Goal: Task Accomplishment & Management: Complete application form

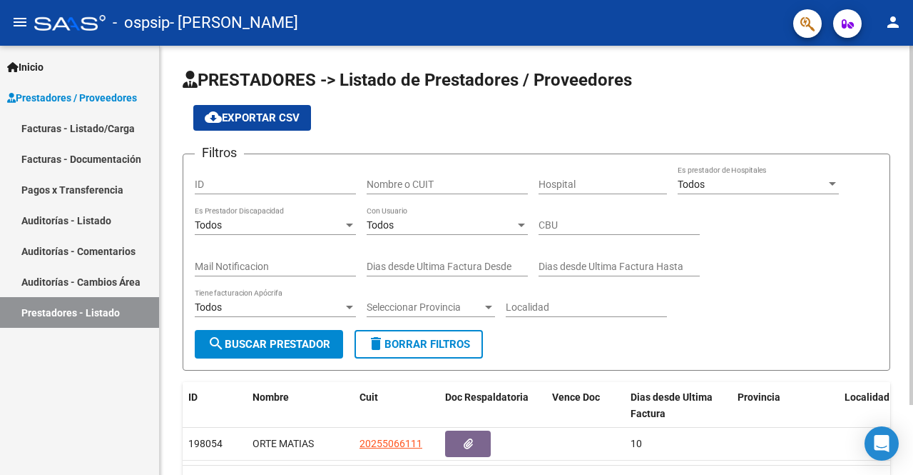
click at [912, 426] on div at bounding box center [912, 260] width 4 height 429
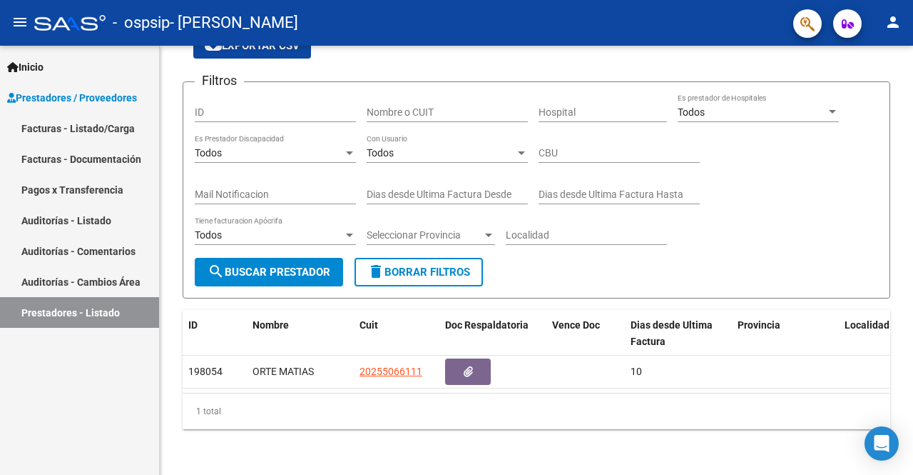
click at [64, 275] on link "Auditorías - Cambios Área" at bounding box center [79, 281] width 159 height 31
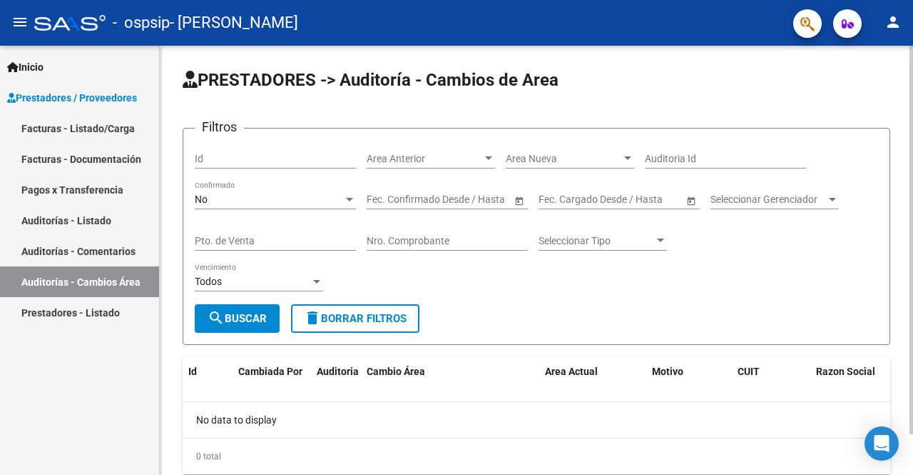
scroll to position [45, 0]
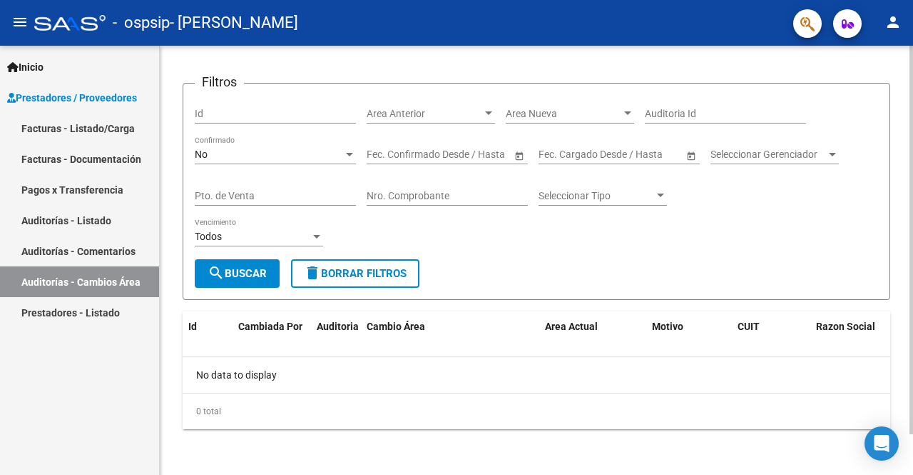
click at [912, 460] on div at bounding box center [912, 260] width 4 height 429
click at [912, 460] on div at bounding box center [912, 280] width 4 height 388
click at [117, 255] on link "Auditorías - Comentarios" at bounding box center [79, 250] width 159 height 31
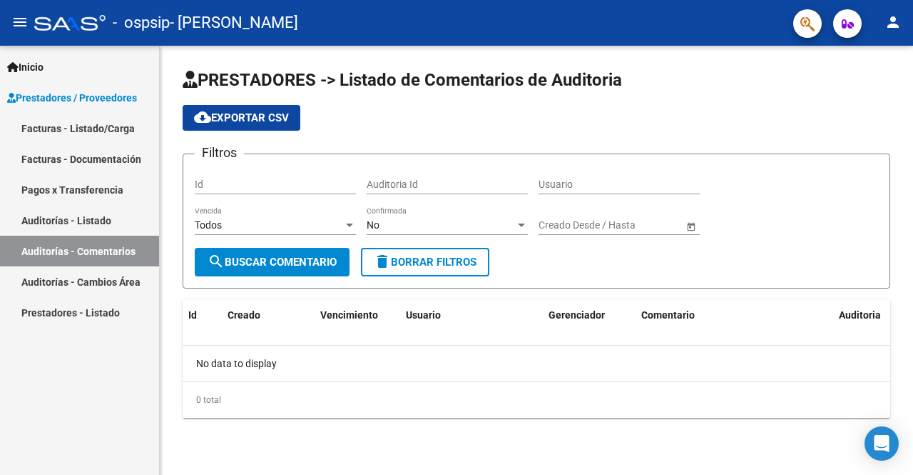
click at [912, 457] on div "PRESTADORES -> Listado de Comentarios de Auditoria cloud_download Exportar CSV …" at bounding box center [537, 254] width 754 height 417
click at [73, 221] on link "Auditorías - Listado" at bounding box center [79, 220] width 159 height 31
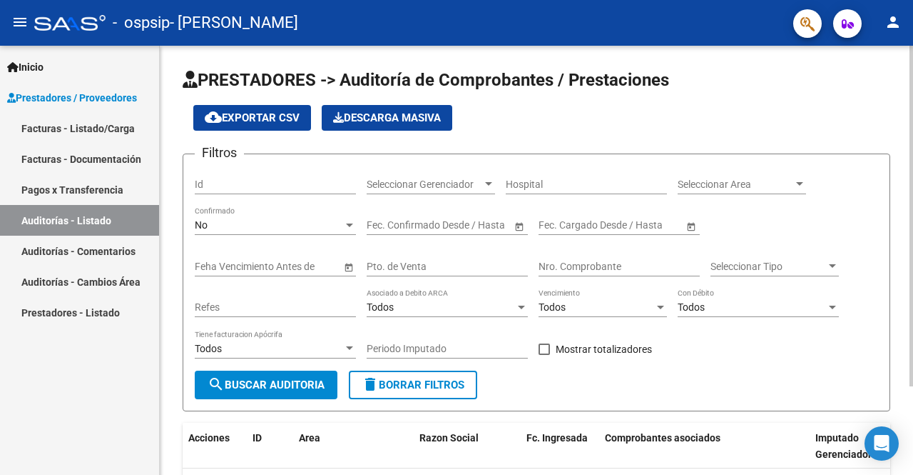
click at [903, 396] on div "PRESTADORES -> Auditoría de Comprobantes / Prestaciones cloud_download Exportar…" at bounding box center [537, 316] width 754 height 540
click at [910, 397] on div at bounding box center [912, 260] width 4 height 429
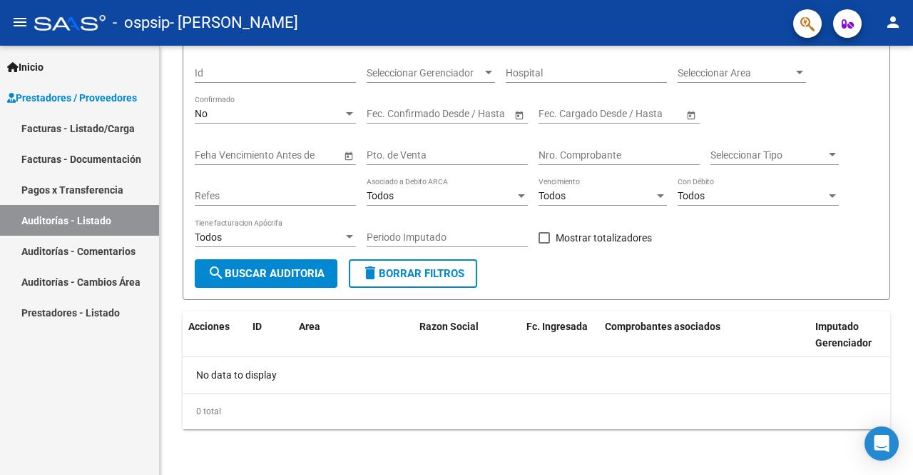
click at [58, 184] on link "Pagos x Transferencia" at bounding box center [79, 189] width 159 height 31
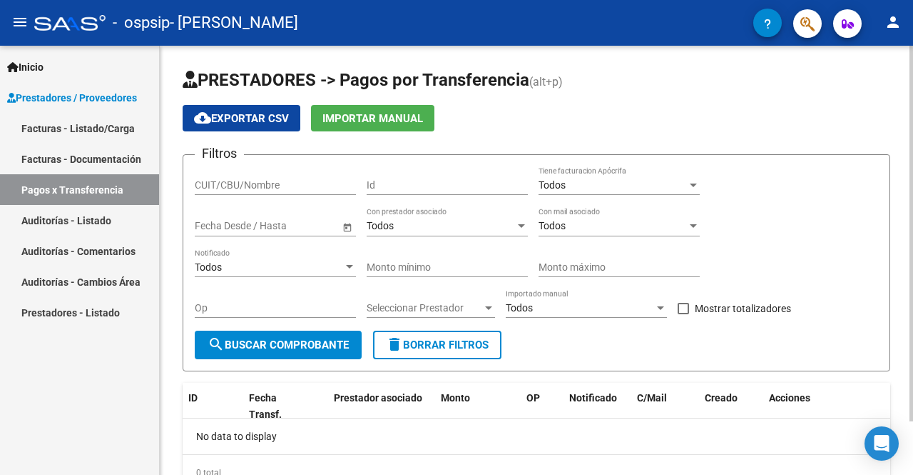
click at [912, 431] on div at bounding box center [912, 260] width 4 height 429
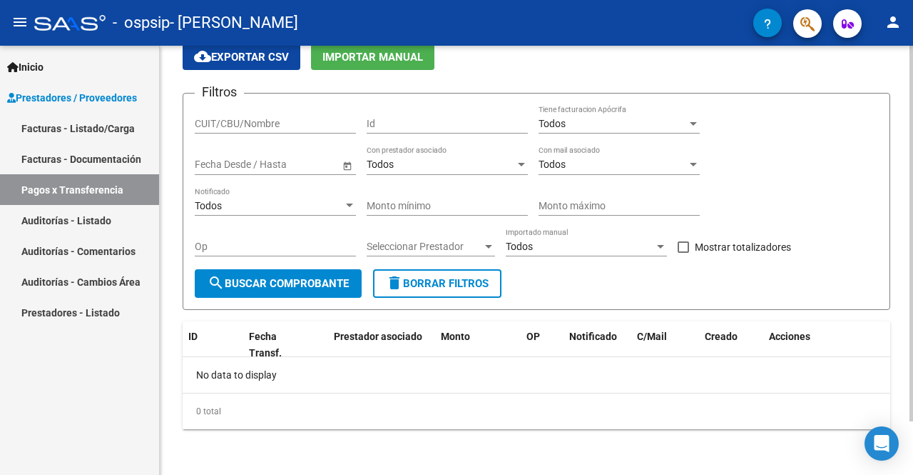
click at [912, 431] on div at bounding box center [912, 286] width 4 height 375
click at [912, 83] on div at bounding box center [912, 260] width 4 height 429
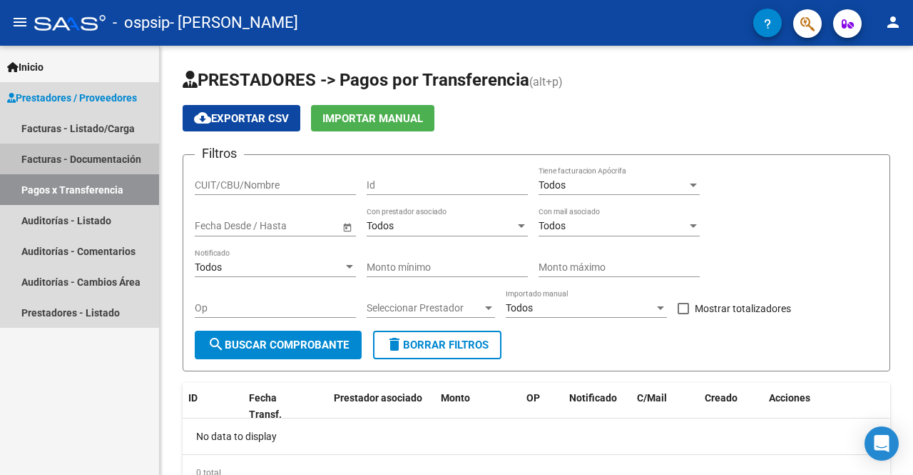
click at [77, 162] on link "Facturas - Documentación" at bounding box center [79, 158] width 159 height 31
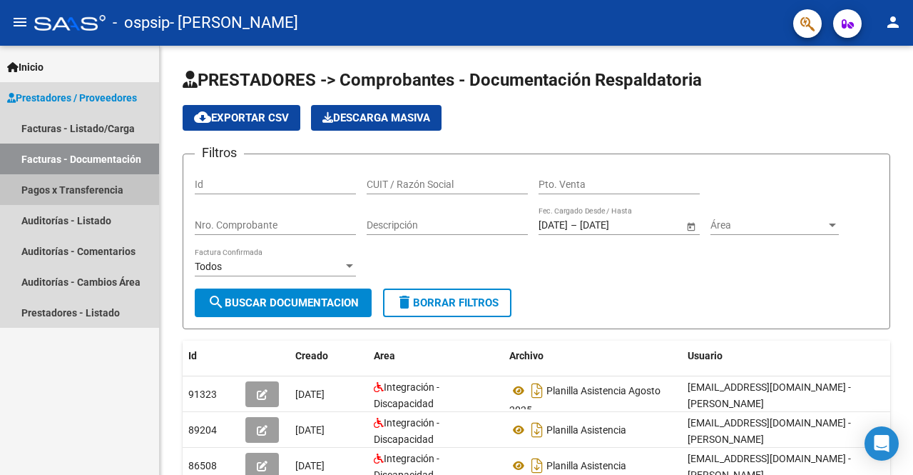
click at [77, 191] on link "Pagos x Transferencia" at bounding box center [79, 189] width 159 height 31
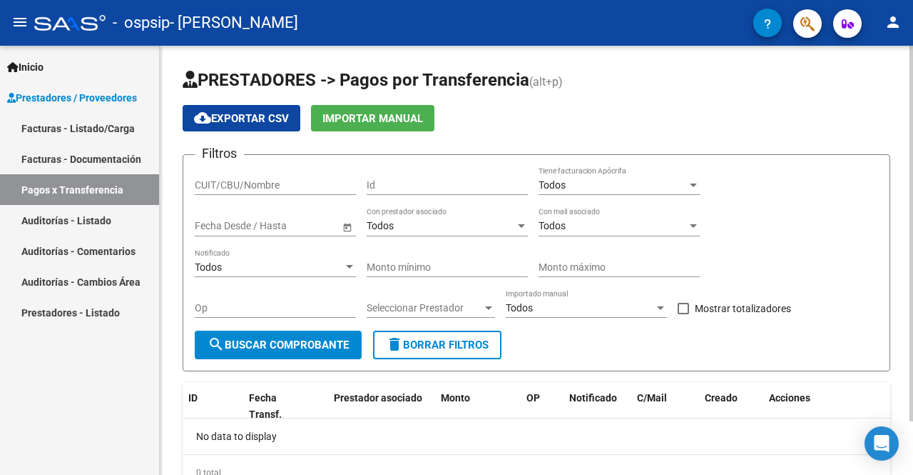
click at [912, 432] on div at bounding box center [912, 260] width 4 height 429
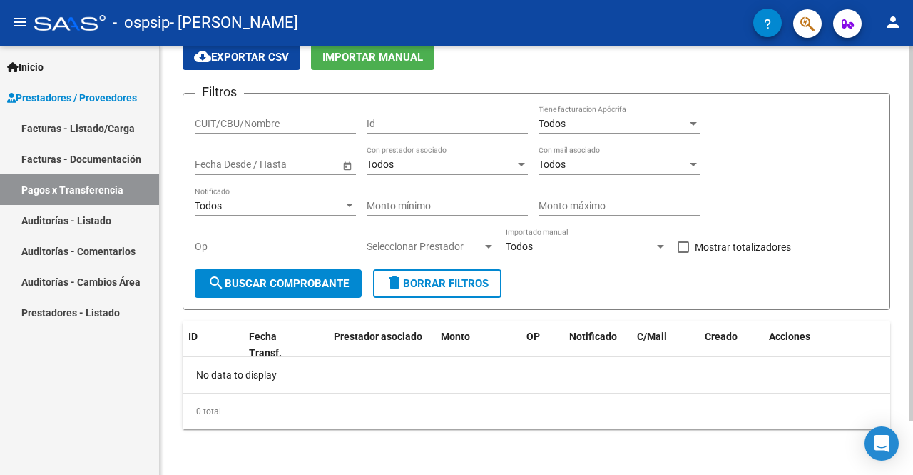
click at [912, 432] on div at bounding box center [912, 286] width 4 height 375
click at [908, 83] on div "PRESTADORES -> Pagos por Transferencia (alt+p) cloud_download Exportar CSV Impo…" at bounding box center [537, 229] width 754 height 490
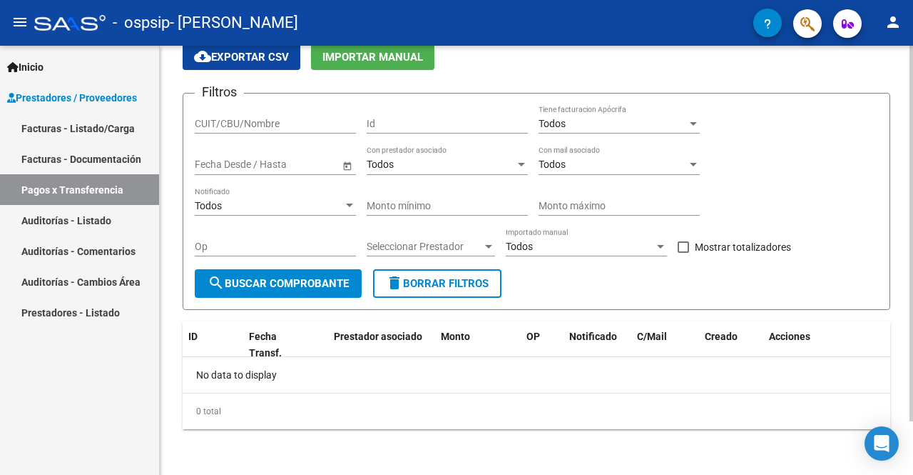
click at [911, 73] on div at bounding box center [912, 260] width 4 height 429
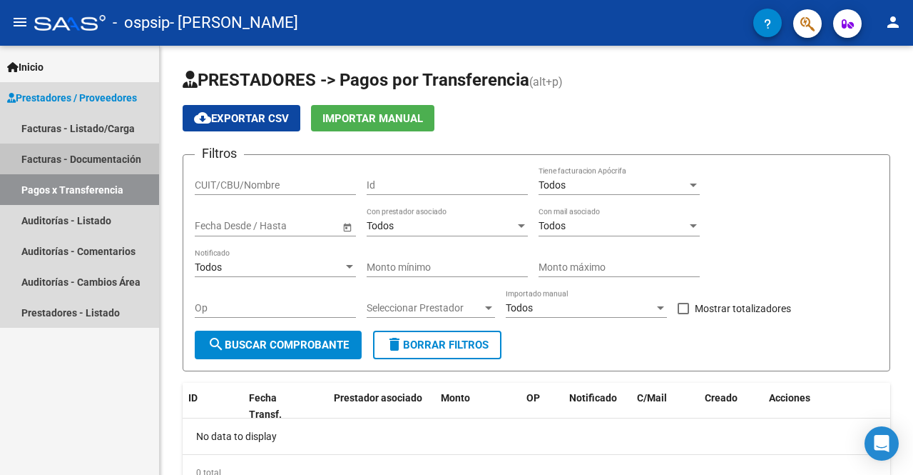
click at [101, 155] on link "Facturas - Documentación" at bounding box center [79, 158] width 159 height 31
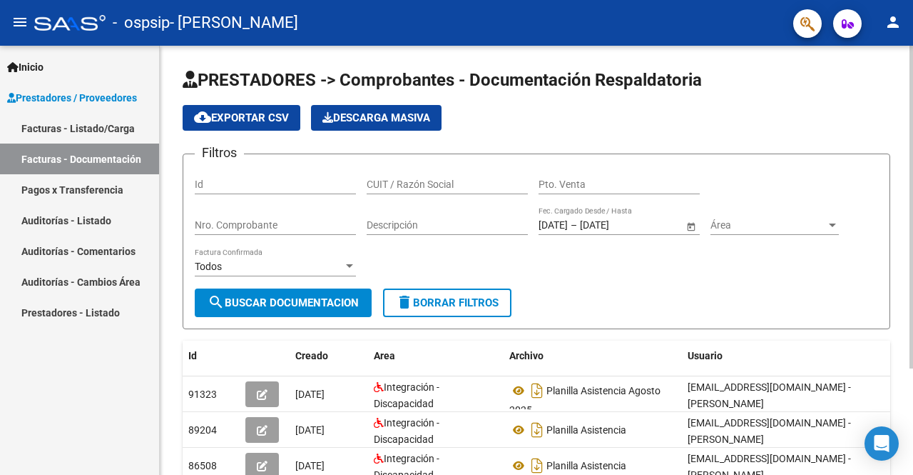
click at [912, 382] on div at bounding box center [912, 260] width 4 height 429
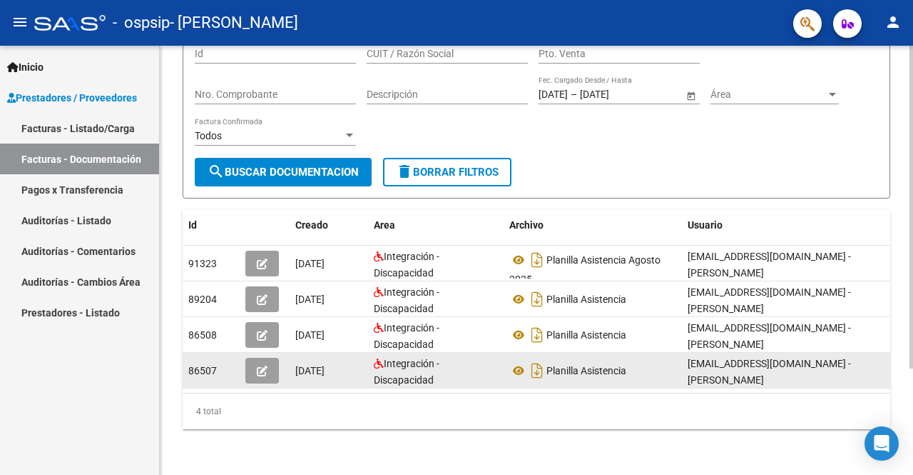
click at [201, 365] on span "86507" at bounding box center [202, 370] width 29 height 11
click at [262, 365] on icon "button" at bounding box center [262, 370] width 11 height 11
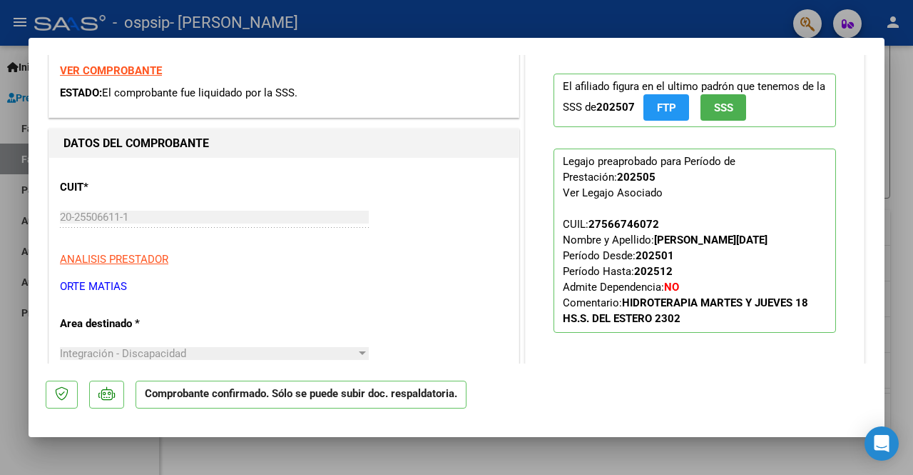
scroll to position [247, 0]
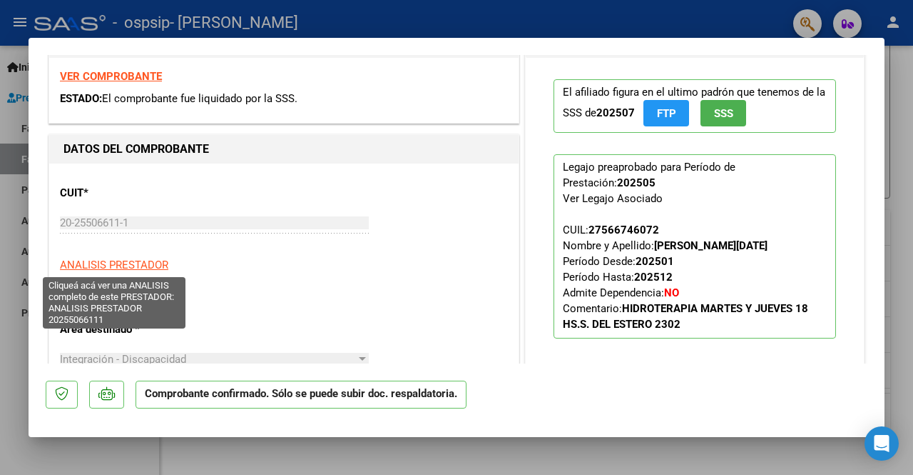
click at [128, 263] on span "ANALISIS PRESTADOR" at bounding box center [114, 264] width 108 height 13
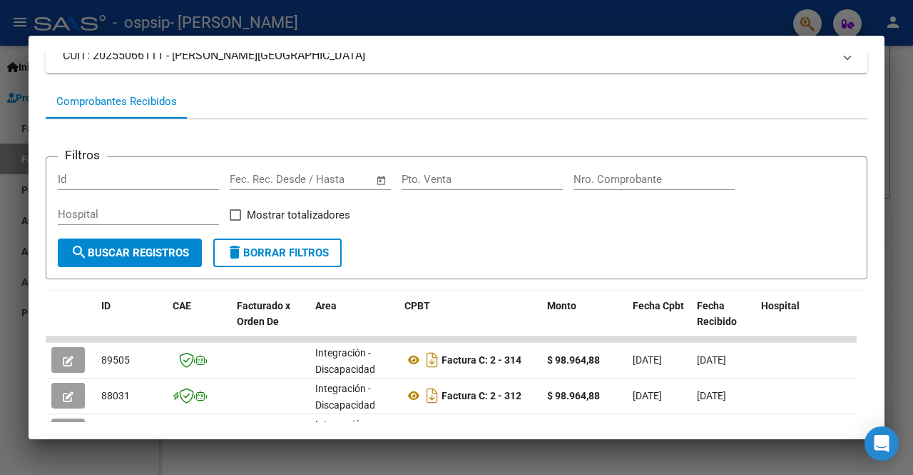
scroll to position [123, 0]
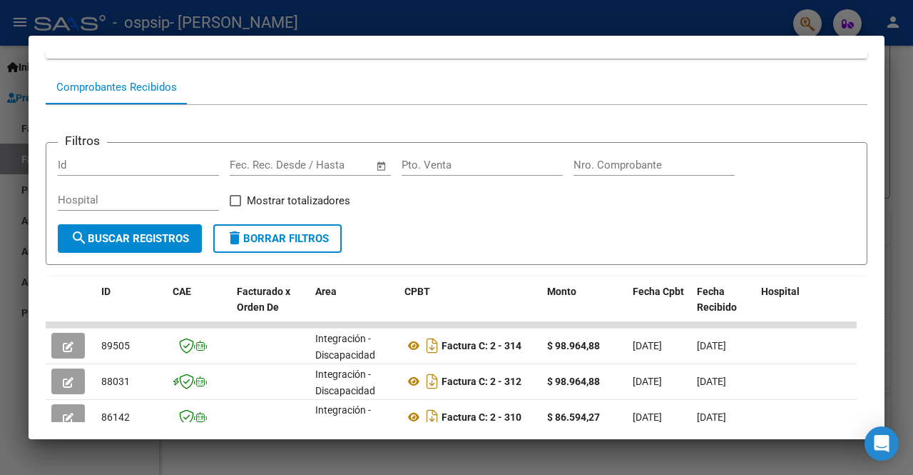
click at [736, 214] on div "Filtros Id Fecha inicio – Fecha fin Fec. Rec. Desde / Hasta Pto. Venta Nro. Com…" at bounding box center [457, 189] width 798 height 70
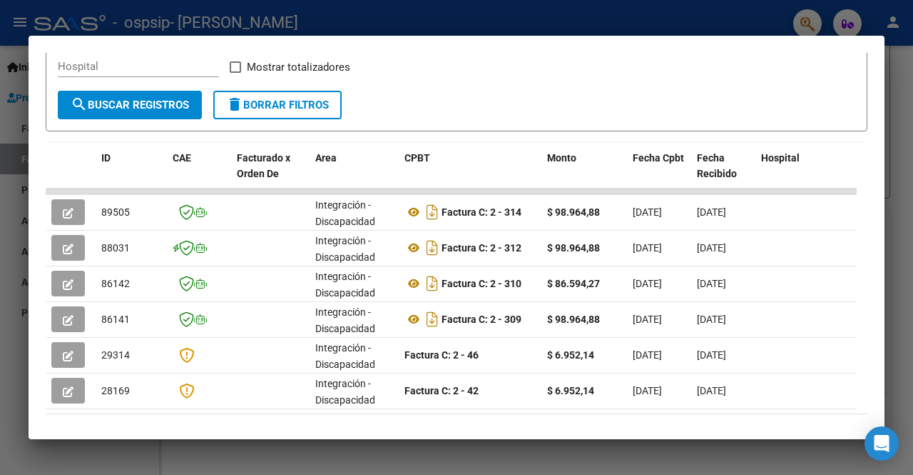
scroll to position [257, 0]
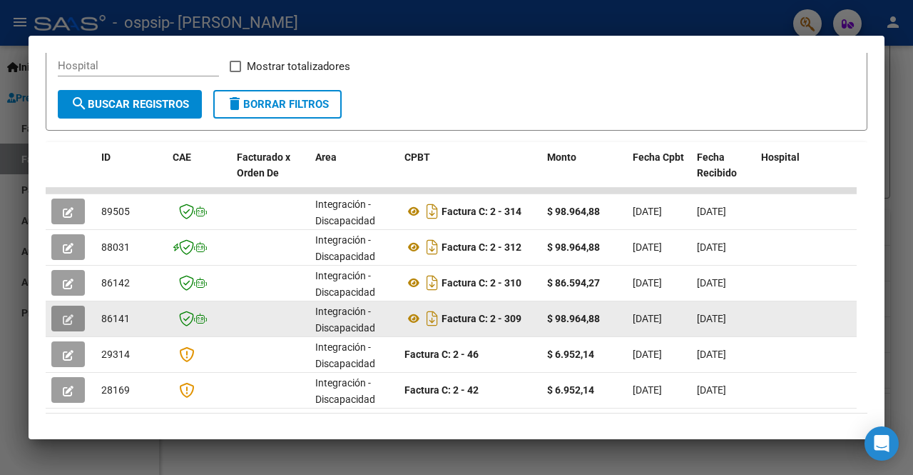
click at [66, 319] on icon "button" at bounding box center [68, 319] width 11 height 11
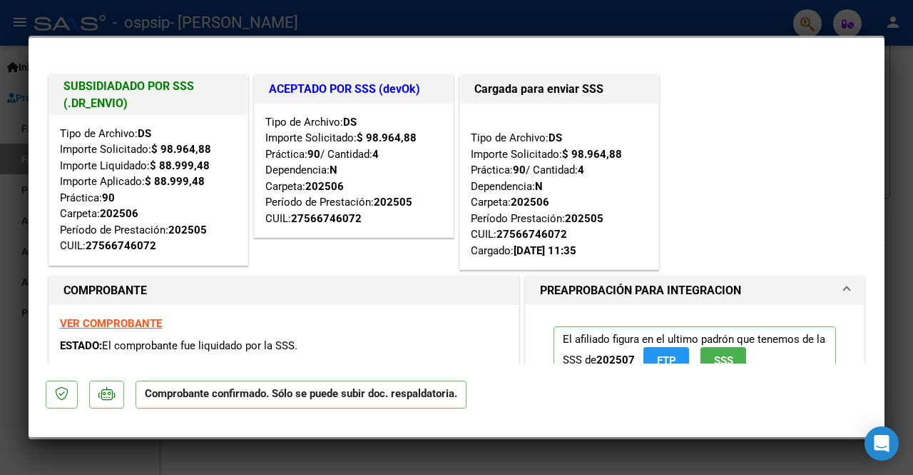
click at [239, 0] on div at bounding box center [456, 237] width 913 height 475
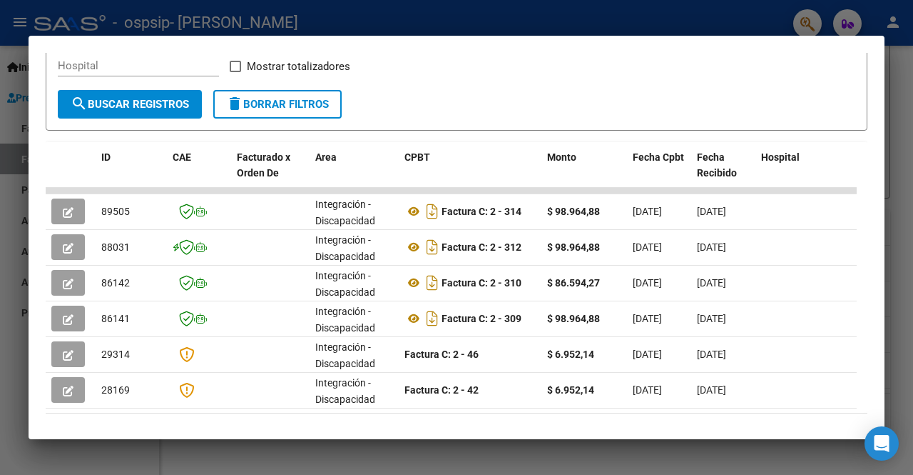
click at [913, 400] on div at bounding box center [456, 237] width 913 height 475
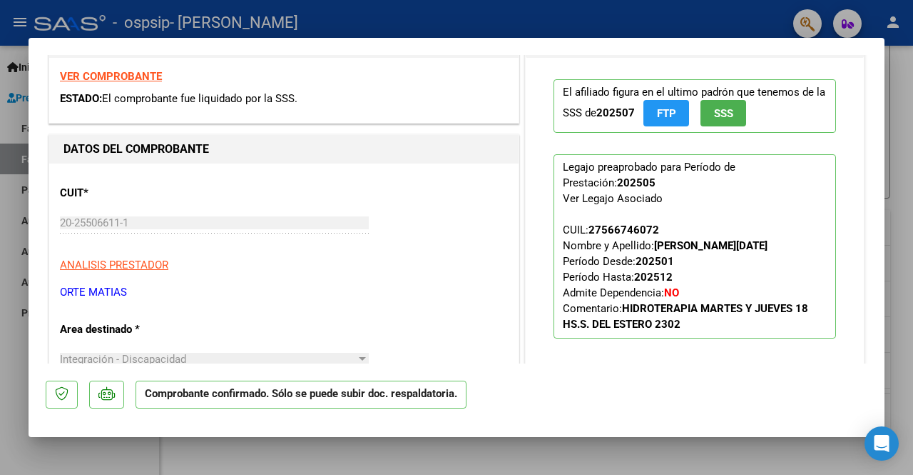
click at [905, 137] on div at bounding box center [456, 237] width 913 height 475
type input "$ 0,00"
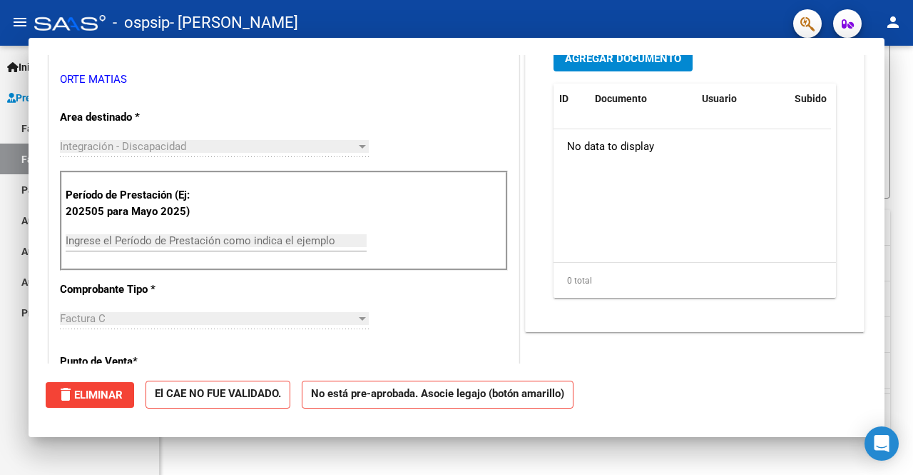
scroll to position [0, 0]
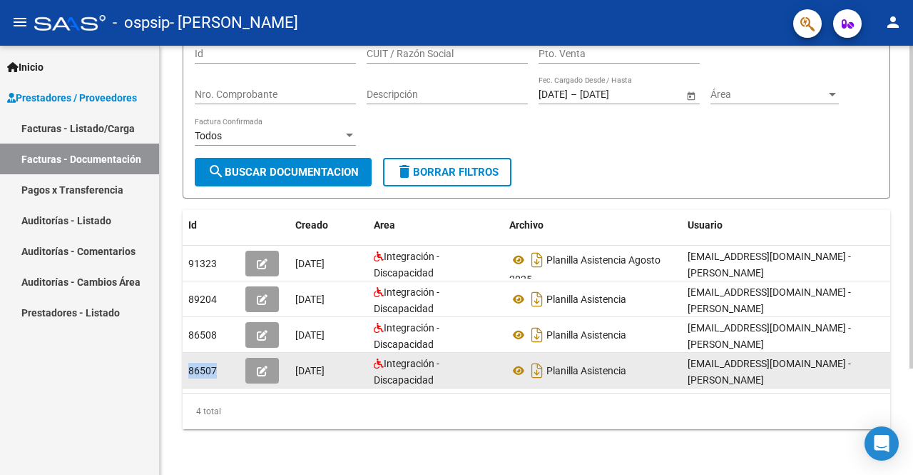
click at [258, 365] on icon "button" at bounding box center [262, 370] width 11 height 11
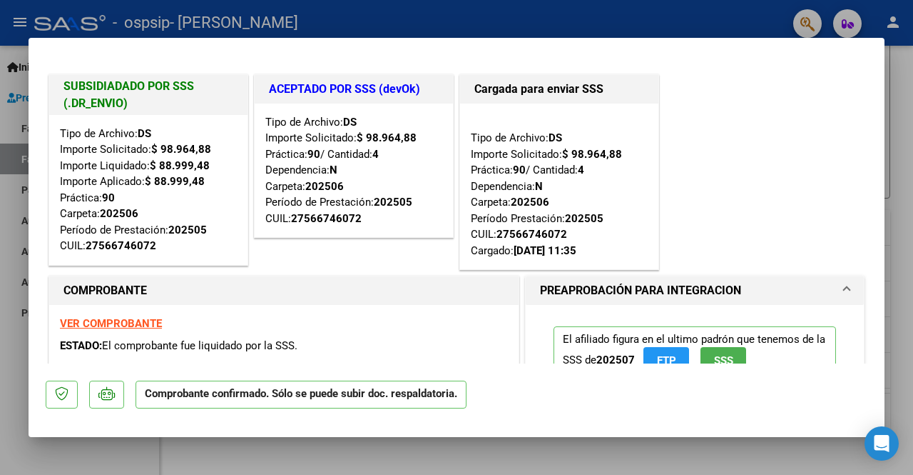
click at [124, 323] on strong "VER COMPROBANTE" at bounding box center [111, 323] width 102 height 13
click at [893, 269] on div at bounding box center [456, 237] width 913 height 475
type input "$ 0,00"
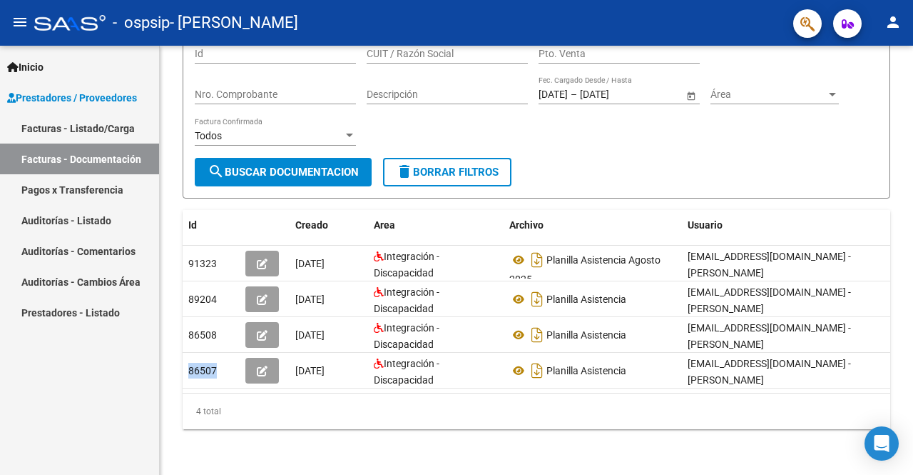
click at [893, 269] on div "PRESTADORES -> Comprobantes - Documentación Respaldatoria cloud_download Export…" at bounding box center [537, 194] width 754 height 559
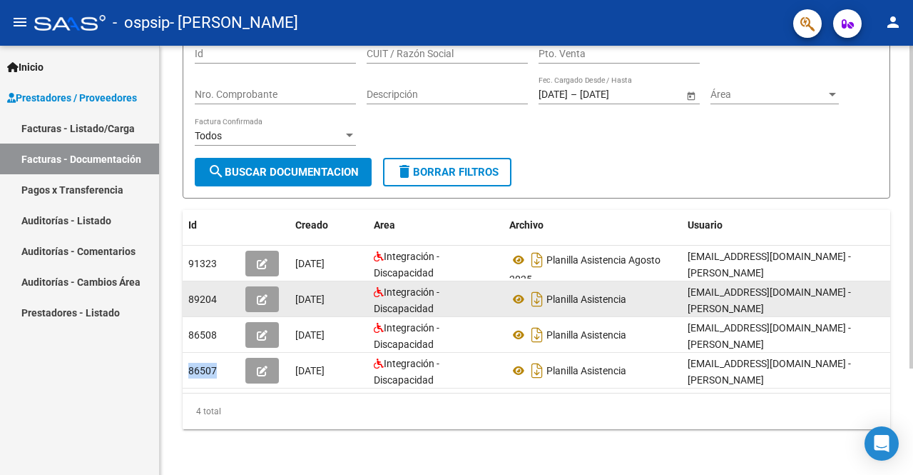
click at [260, 294] on icon "button" at bounding box center [262, 299] width 11 height 11
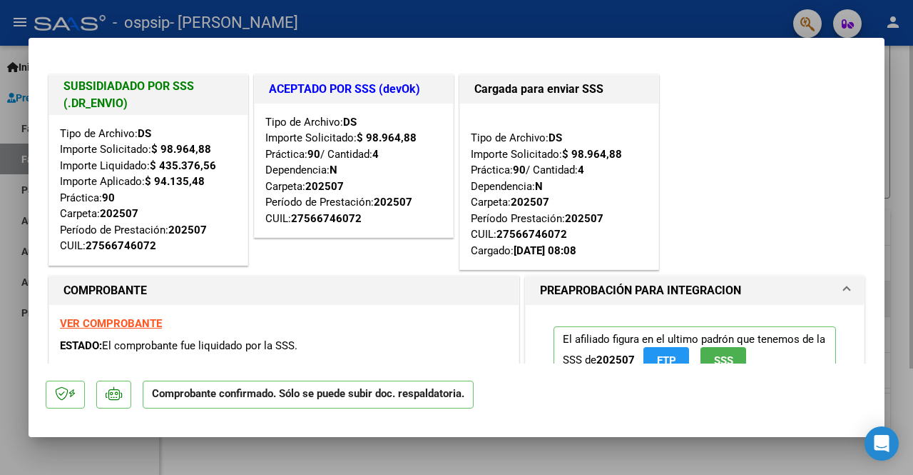
click at [139, 323] on strong "VER COMPROBANTE" at bounding box center [111, 323] width 102 height 13
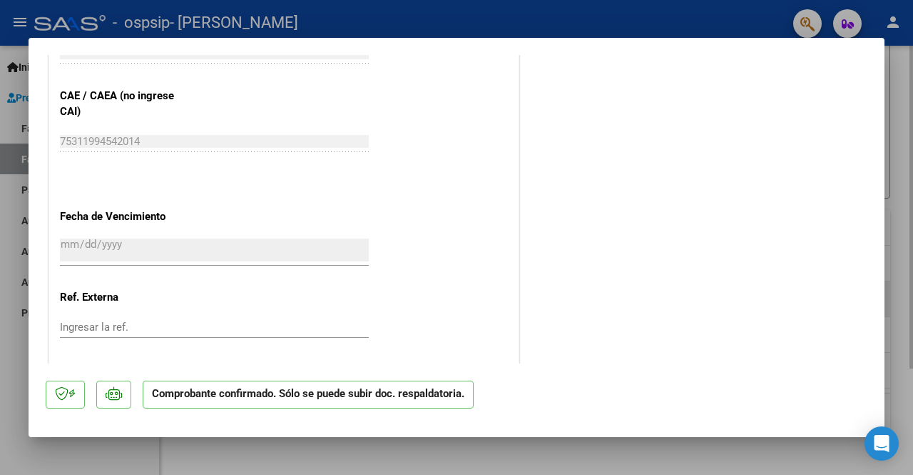
scroll to position [932, 0]
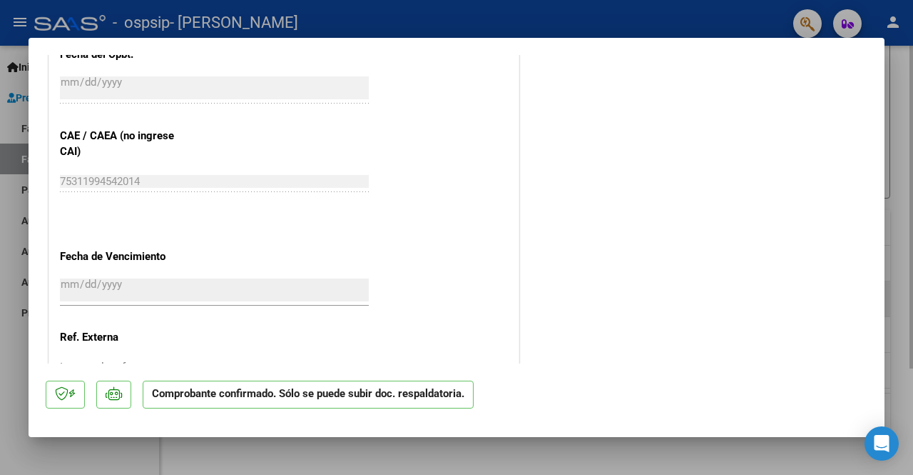
click at [901, 81] on div at bounding box center [456, 237] width 913 height 475
type input "$ 0,00"
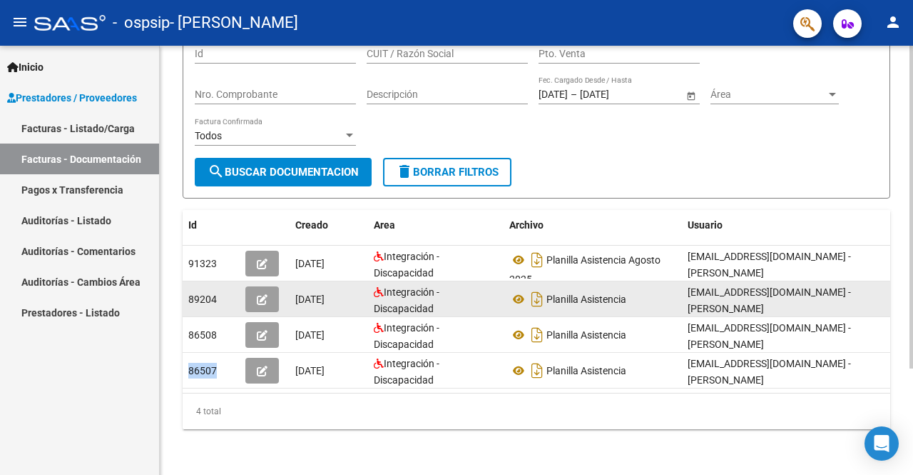
click at [258, 294] on icon "button" at bounding box center [262, 299] width 11 height 11
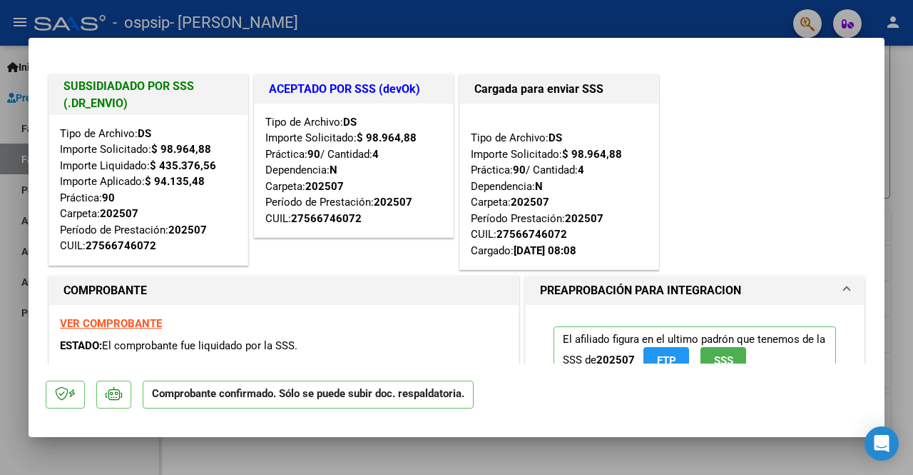
click at [911, 212] on div at bounding box center [456, 237] width 913 height 475
type input "$ 0,00"
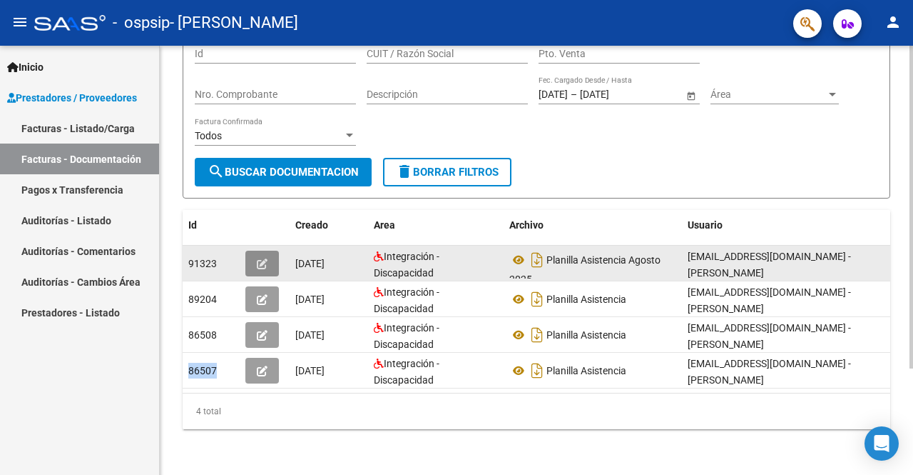
click at [255, 250] on button "button" at bounding box center [262, 263] width 34 height 26
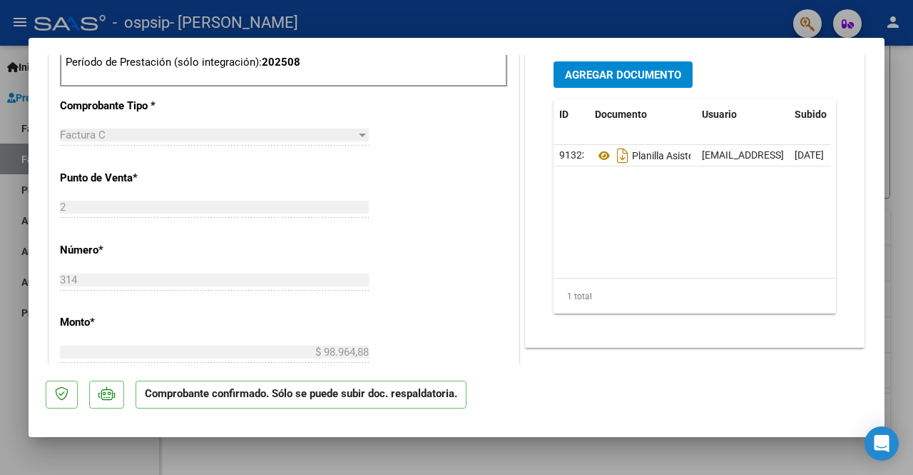
scroll to position [657, 0]
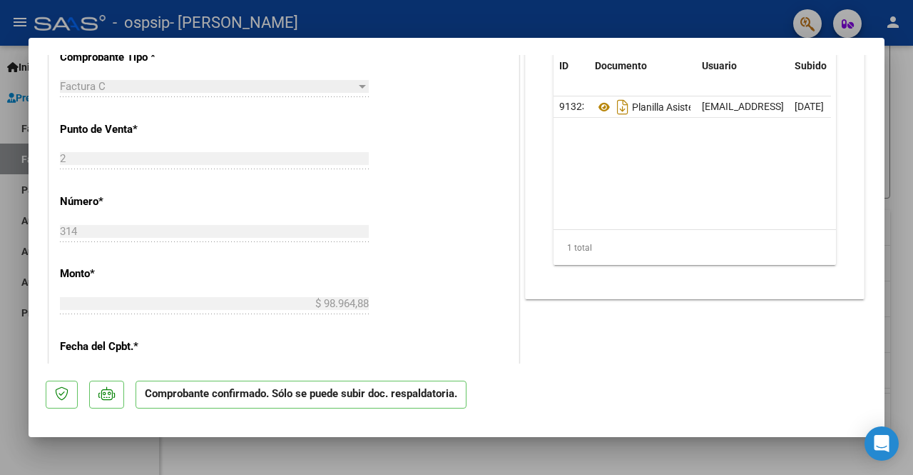
click at [900, 169] on div at bounding box center [456, 237] width 913 height 475
type input "$ 0,00"
